Goal: Find specific page/section: Find specific page/section

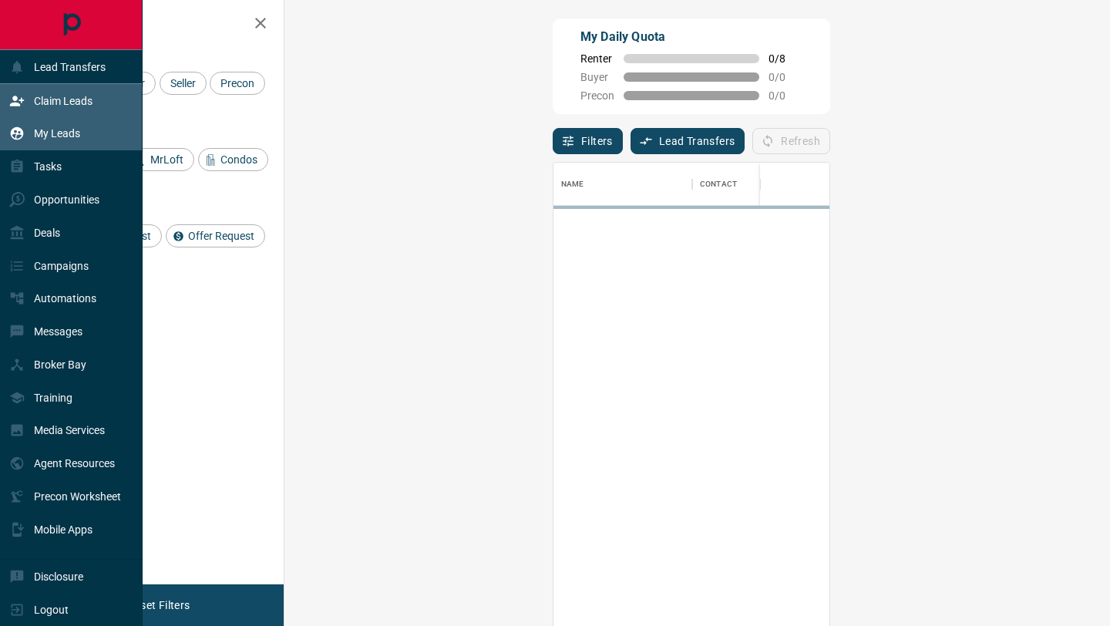
scroll to position [476, 792]
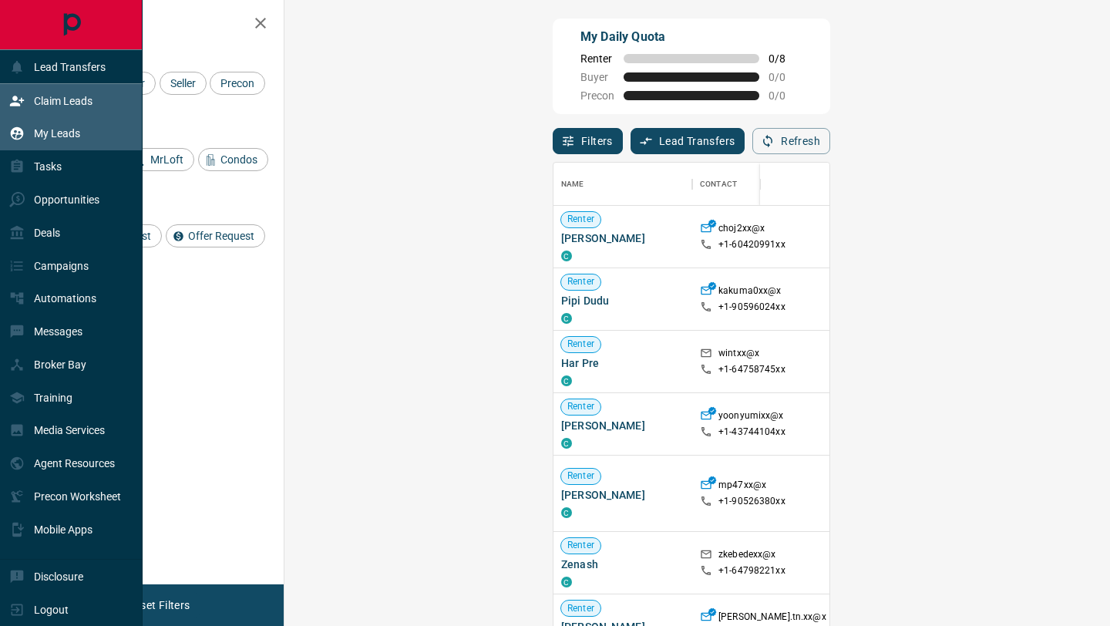
click at [45, 133] on p "My Leads" at bounding box center [57, 133] width 46 height 12
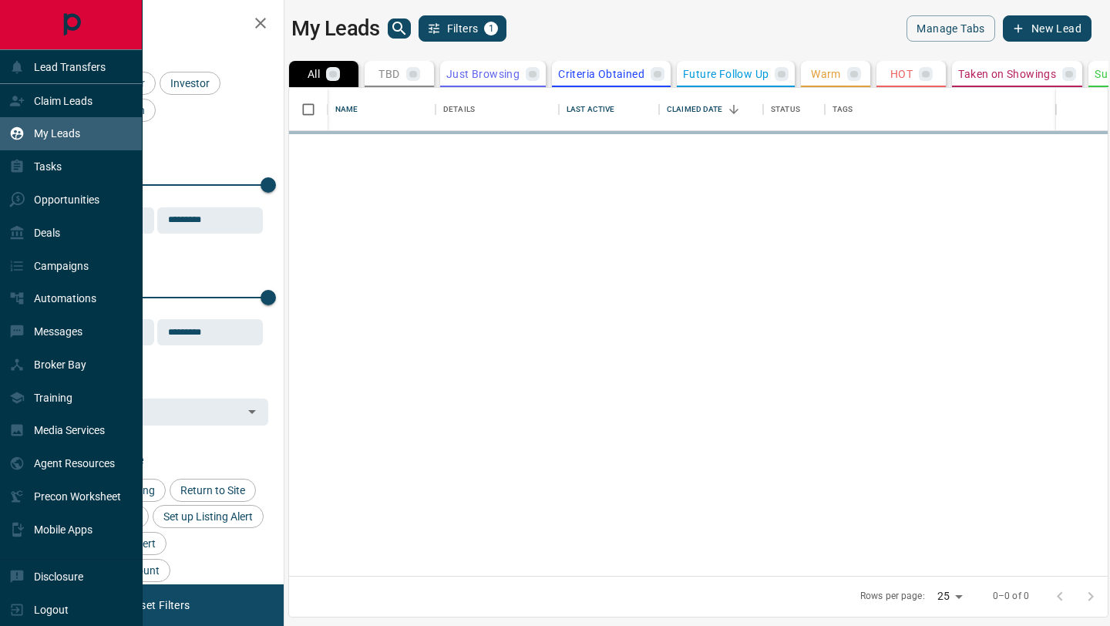
scroll to position [488, 819]
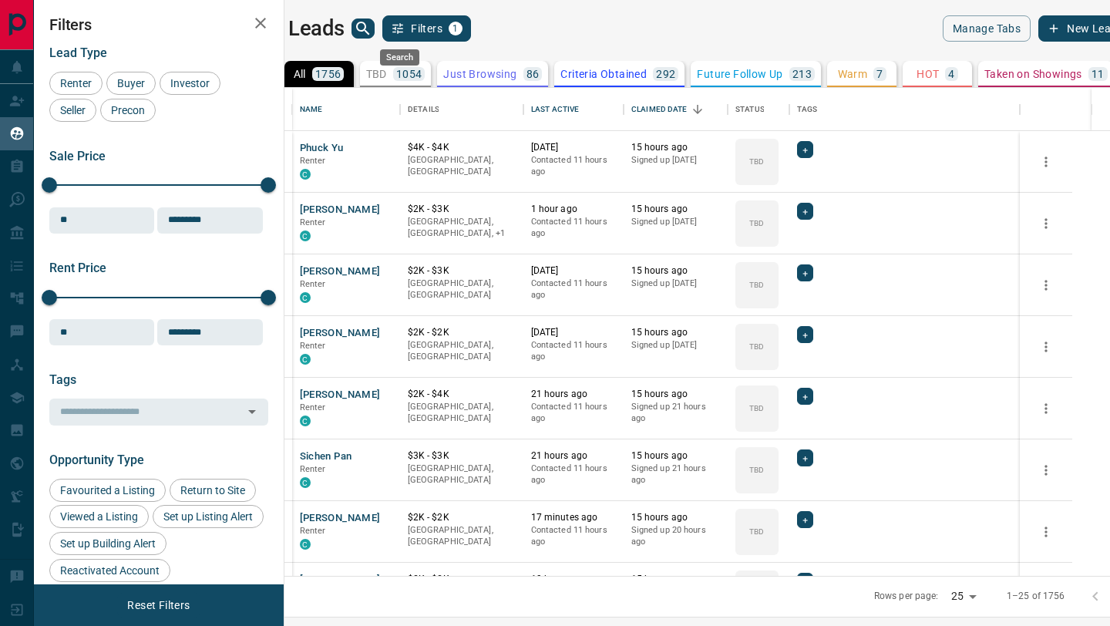
click at [372, 31] on icon "search button" at bounding box center [363, 28] width 18 height 18
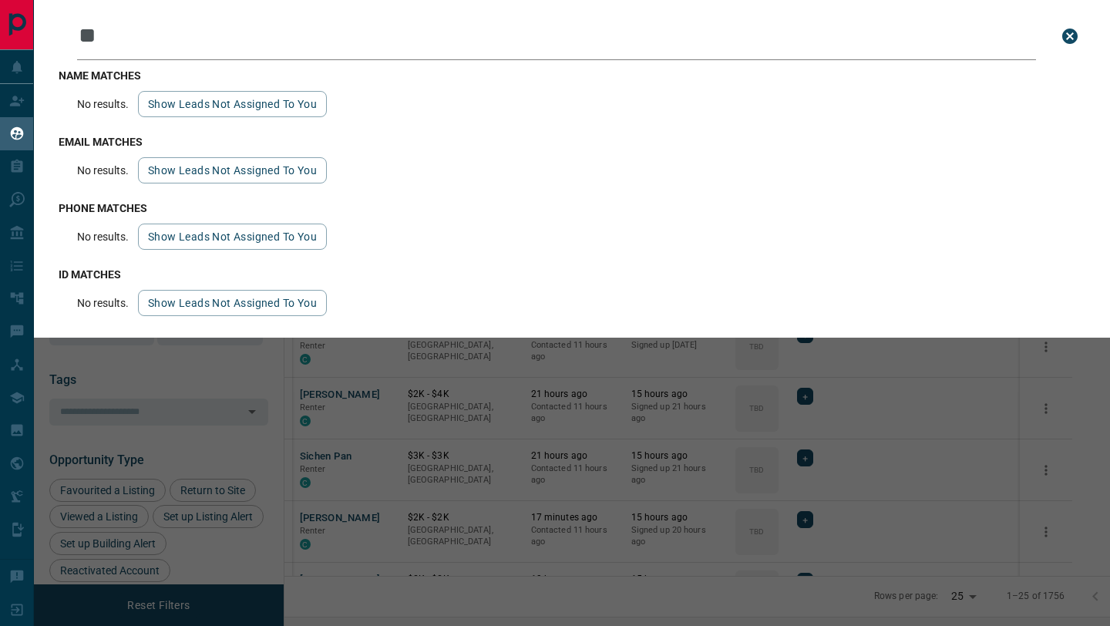
type input "*"
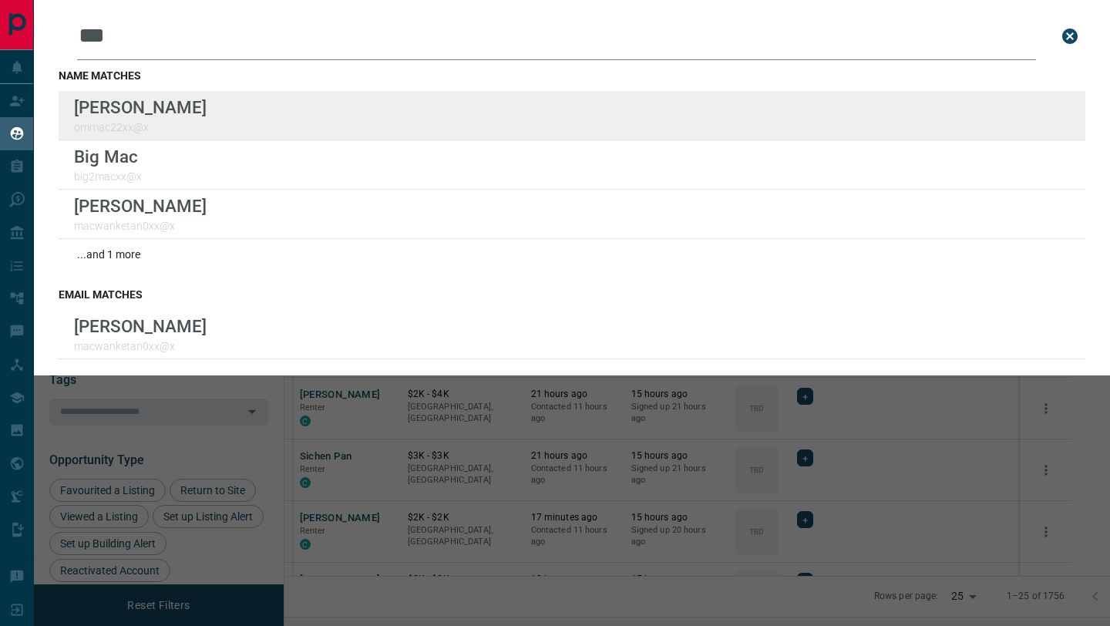
type input "***"
click at [0, 0] on div "Lead Transfers Claim Leads My Leads Tasks Opportunities Deals Campaigns Automat…" at bounding box center [555, 303] width 1110 height 607
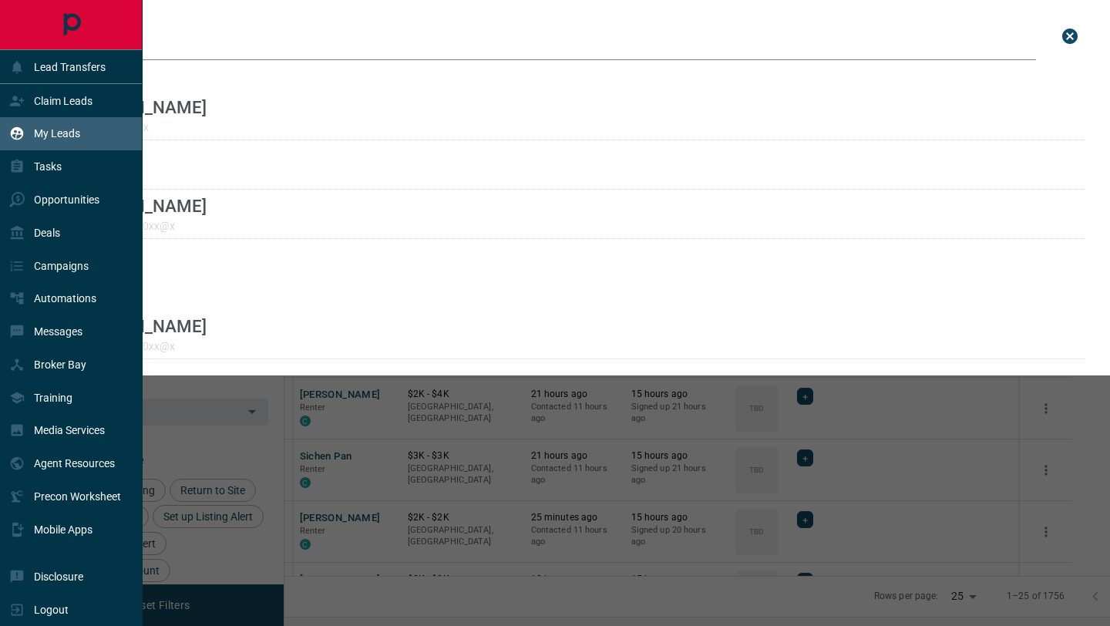
drag, startPoint x: 178, startPoint y: 43, endPoint x: 0, endPoint y: 25, distance: 179.0
click at [0, 25] on div "Lead Transfers Claim Leads My Leads Tasks Opportunities Deals Campaigns Automat…" at bounding box center [555, 303] width 1110 height 607
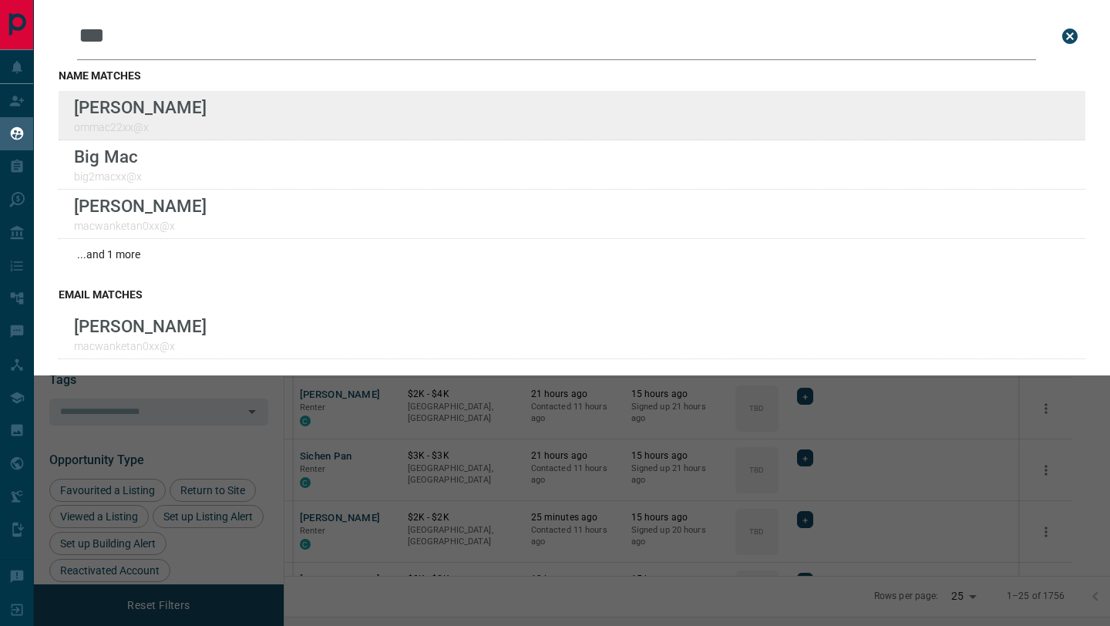
click at [0, 0] on div "Lead Transfers Claim Leads My Leads Tasks Opportunities Deals Campaigns Automat…" at bounding box center [555, 303] width 1110 height 607
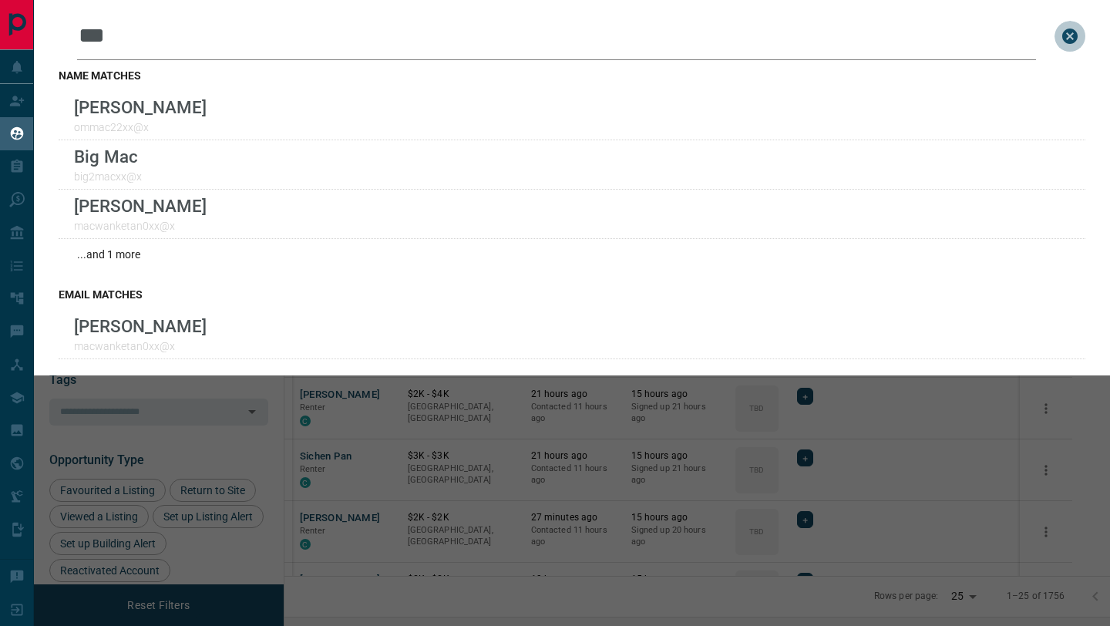
click at [1066, 39] on icon "close search bar" at bounding box center [1069, 36] width 15 height 15
